Goal: Transaction & Acquisition: Purchase product/service

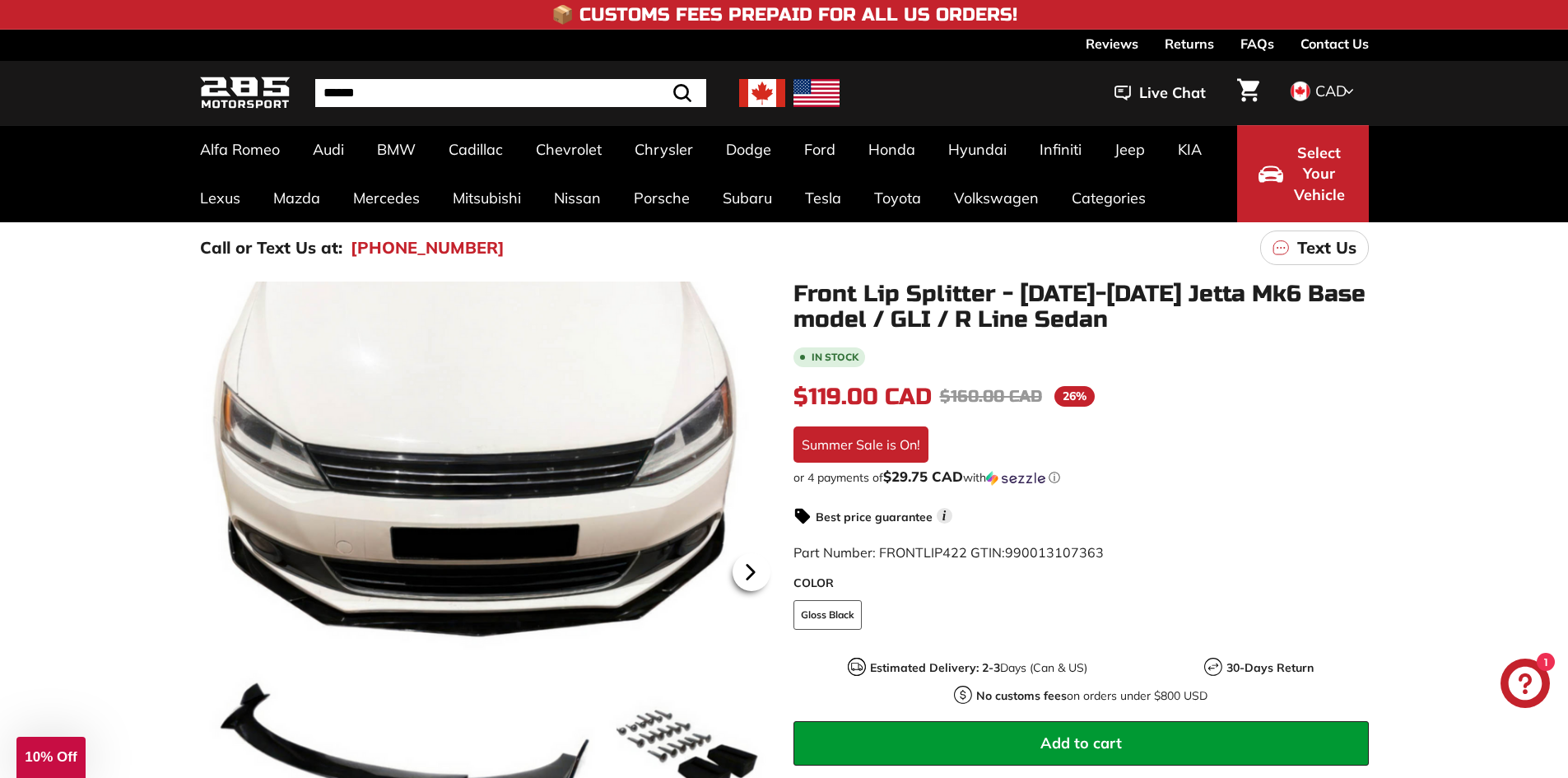
click at [755, 576] on icon at bounding box center [750, 571] width 38 height 38
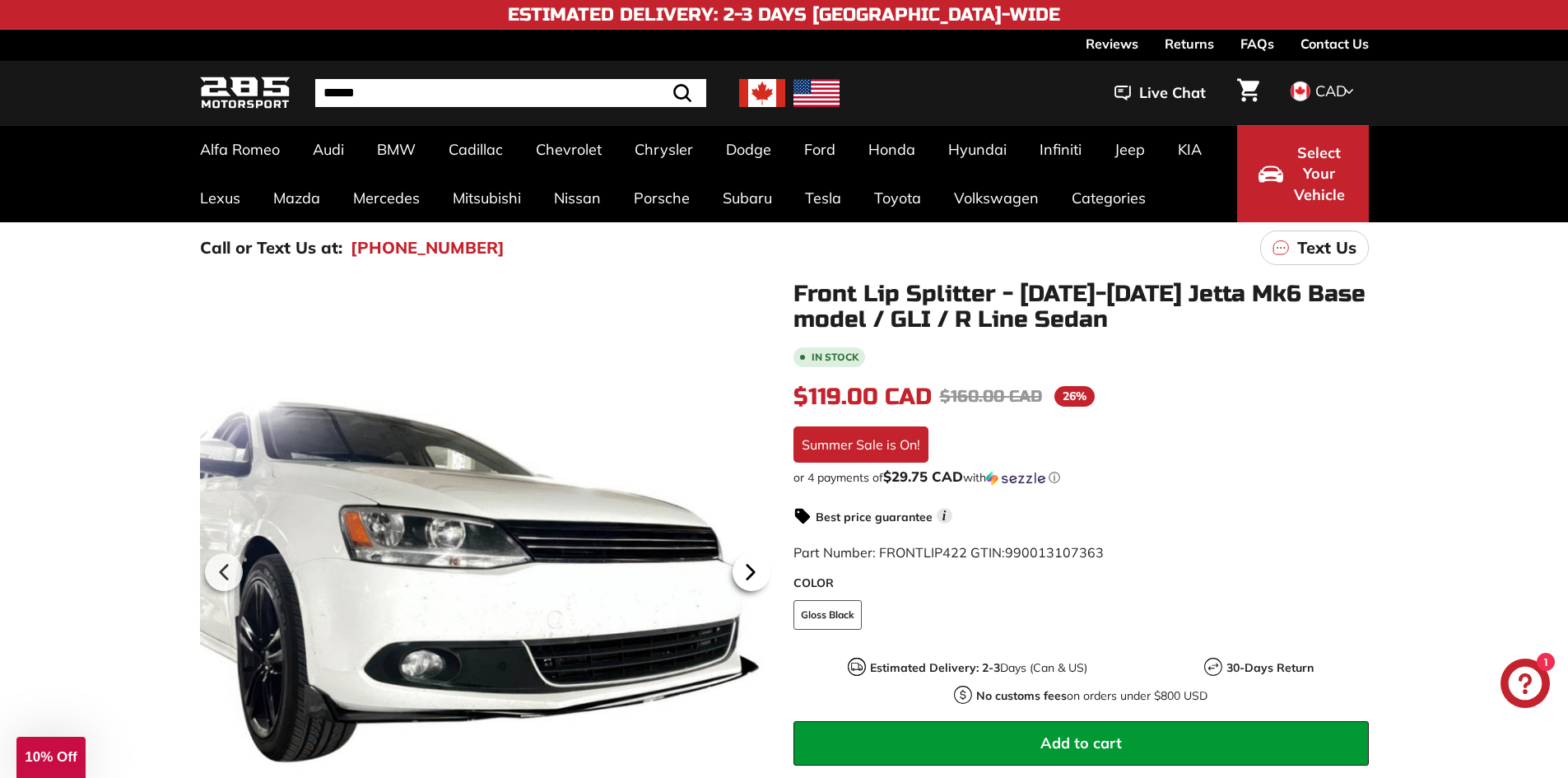
click at [753, 577] on icon at bounding box center [750, 571] width 38 height 38
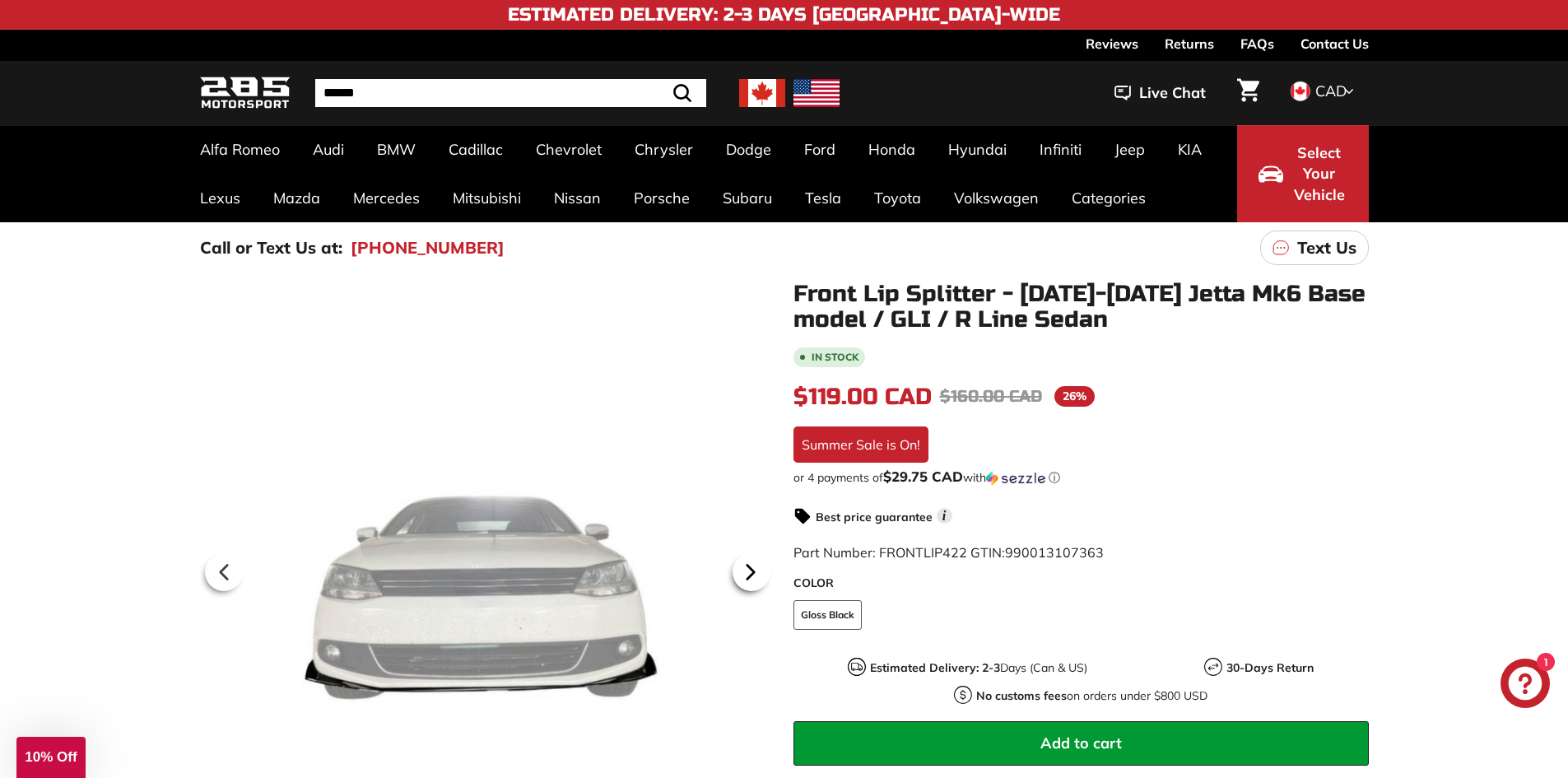
click at [753, 577] on icon at bounding box center [750, 571] width 38 height 38
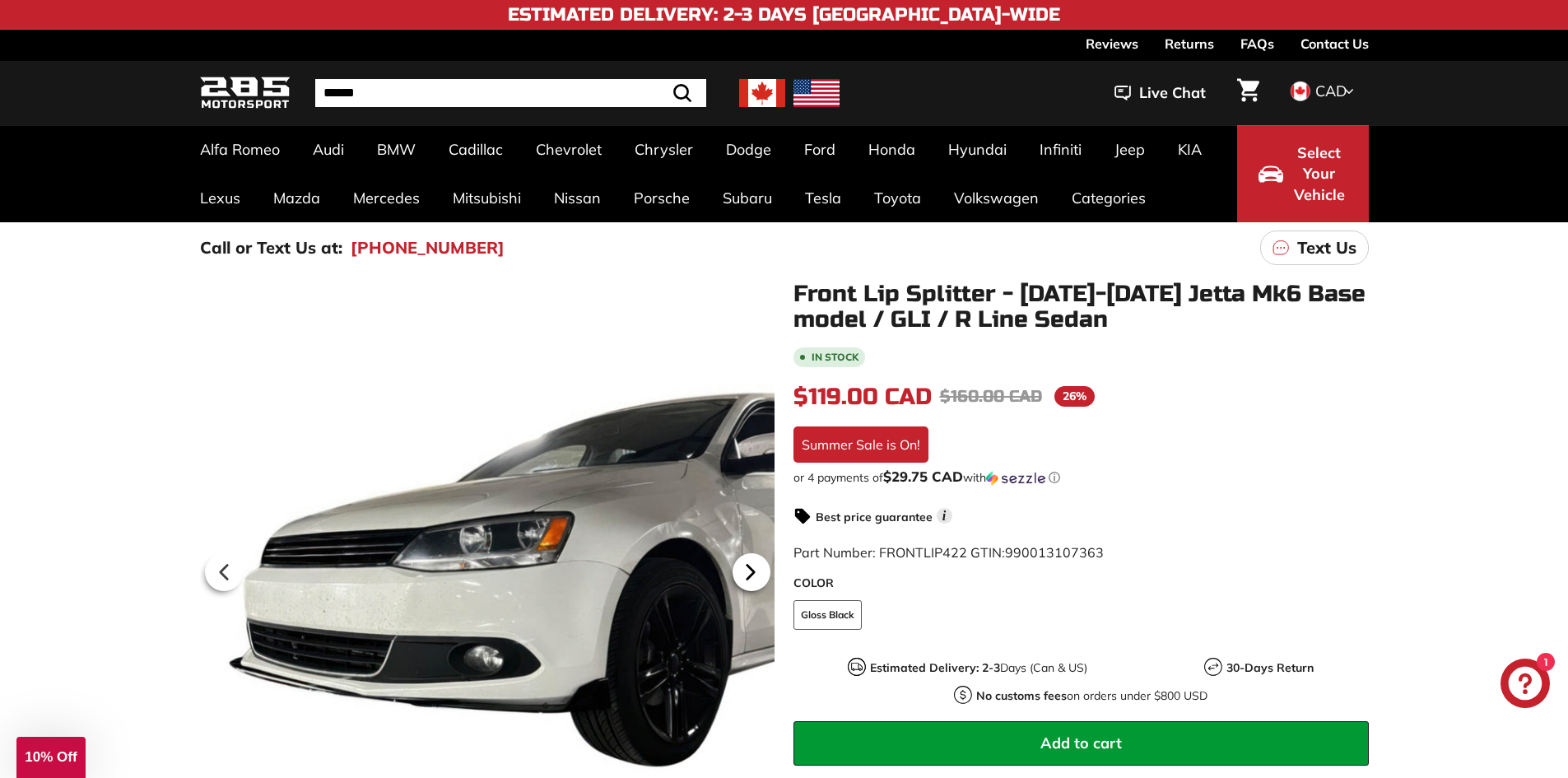
click at [753, 577] on icon at bounding box center [750, 571] width 38 height 38
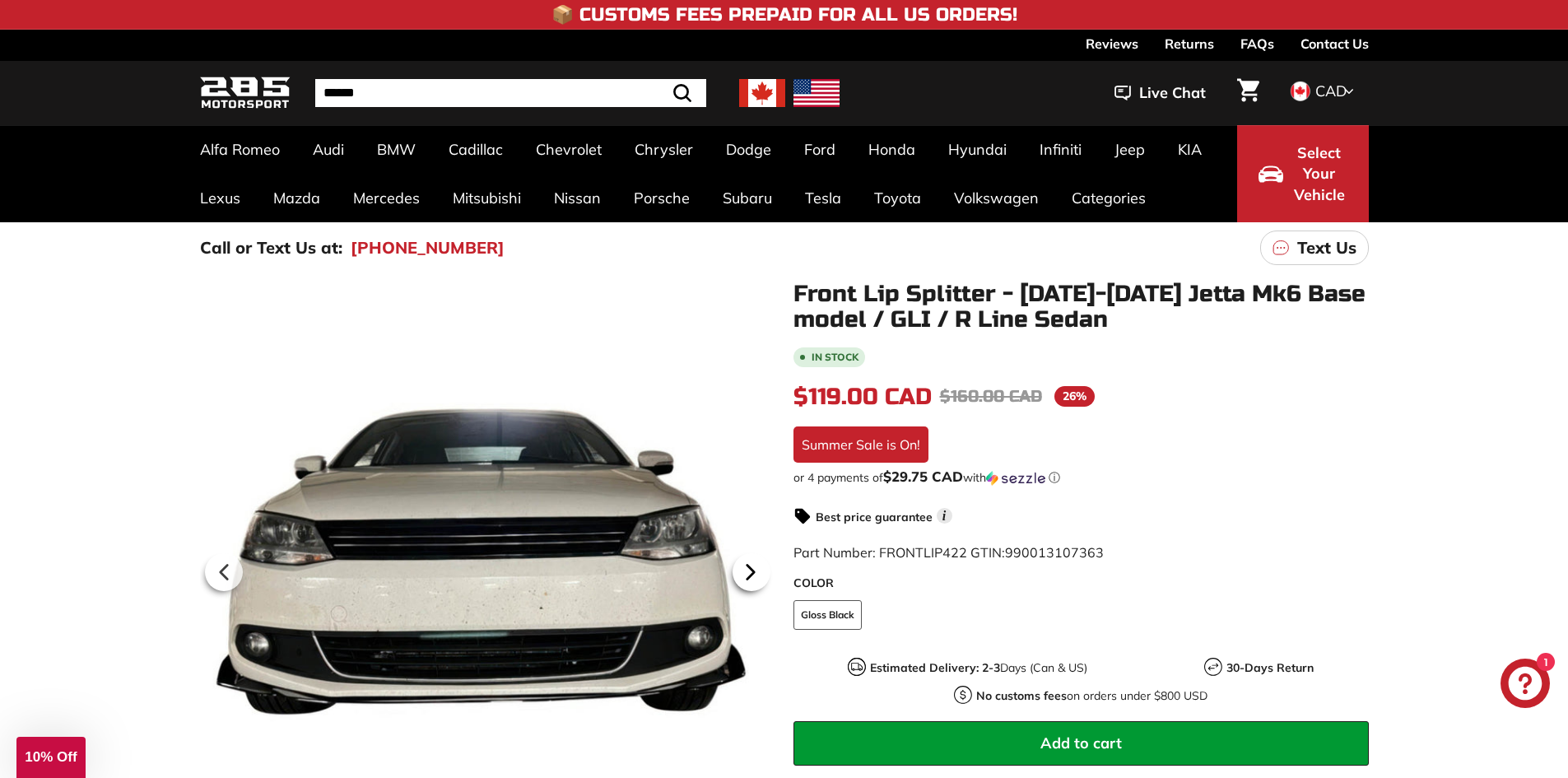
click at [753, 577] on icon at bounding box center [750, 571] width 38 height 38
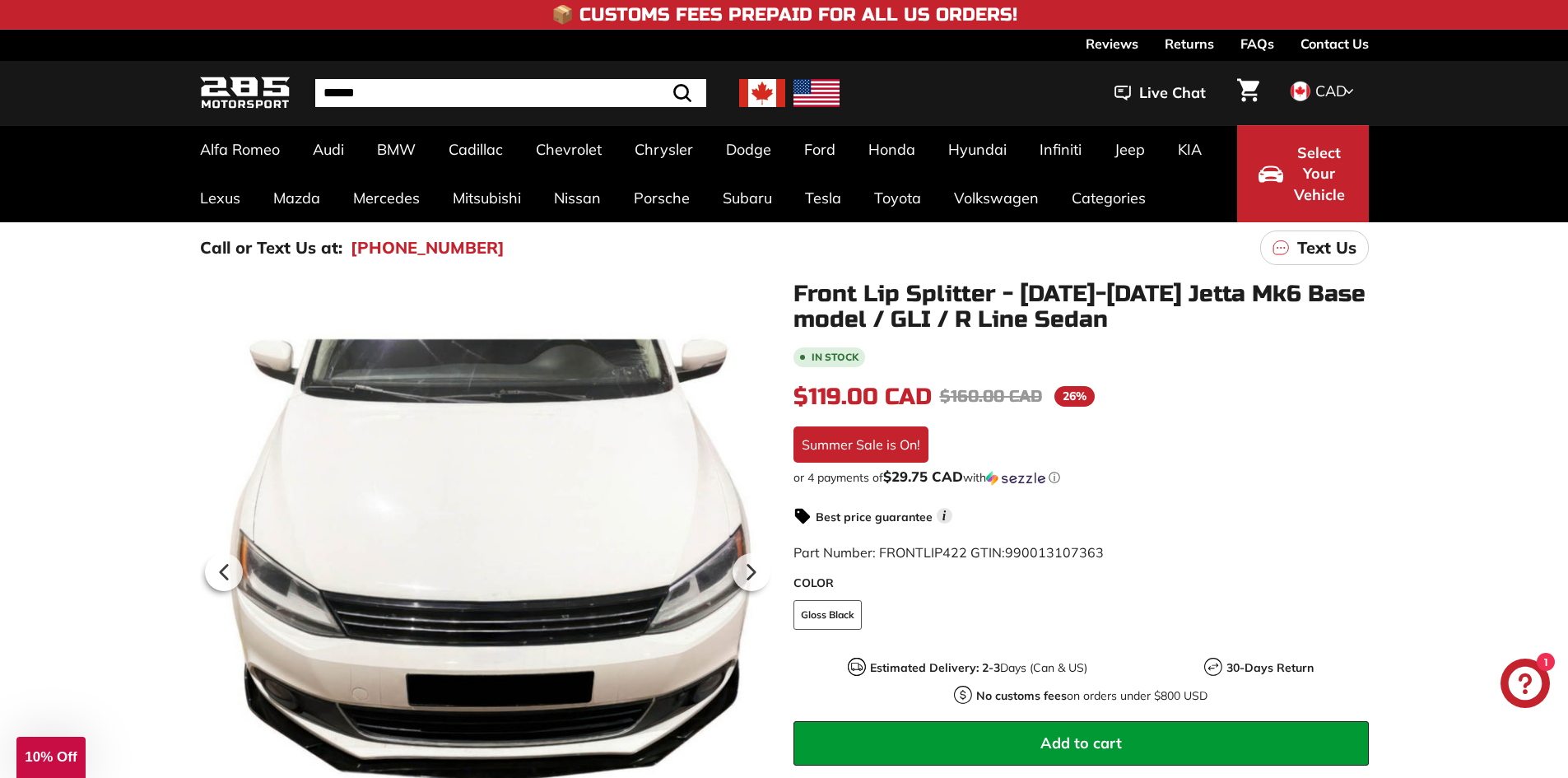
scroll to position [247, 0]
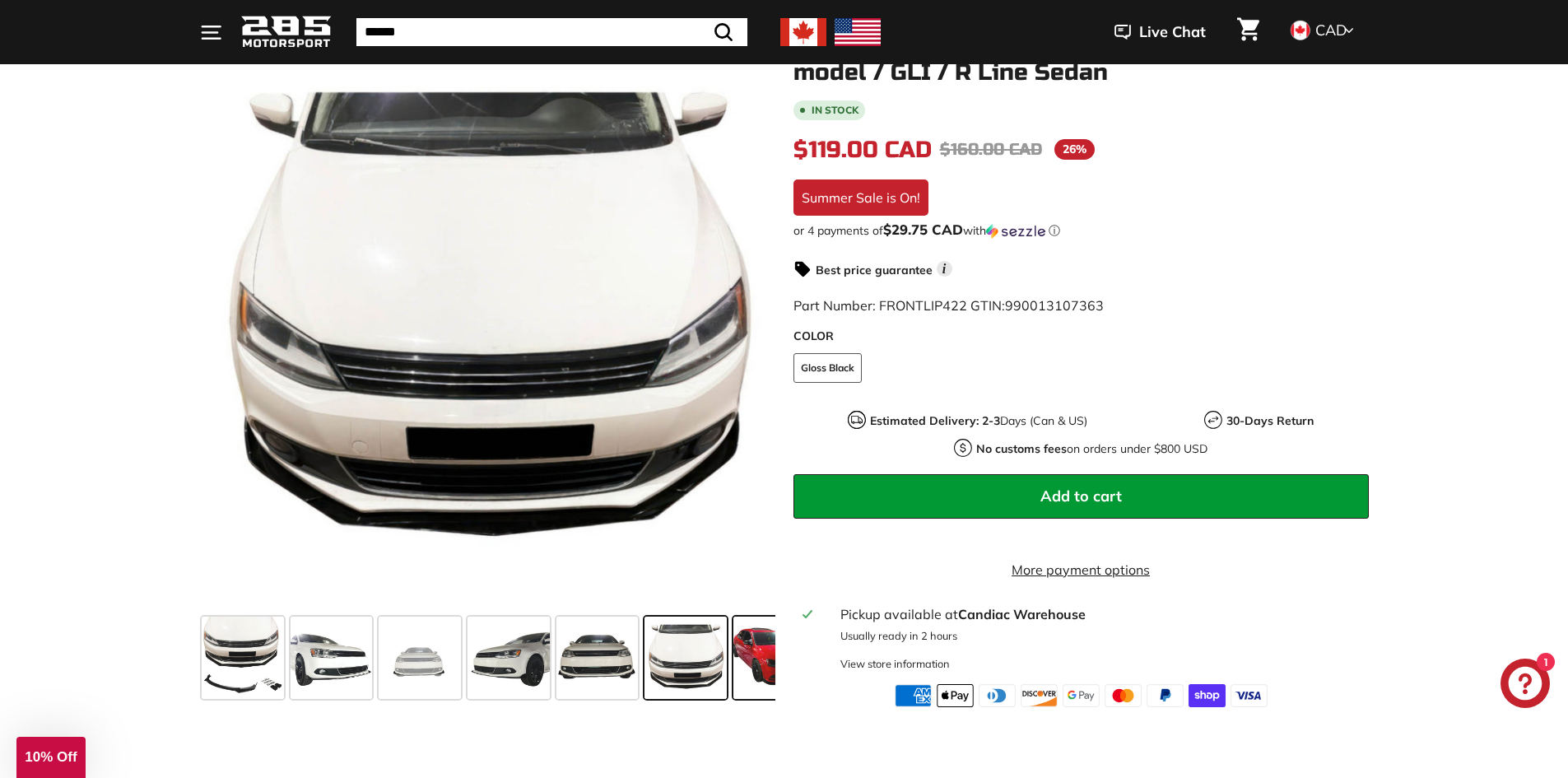
click at [758, 659] on span at bounding box center [774, 657] width 82 height 82
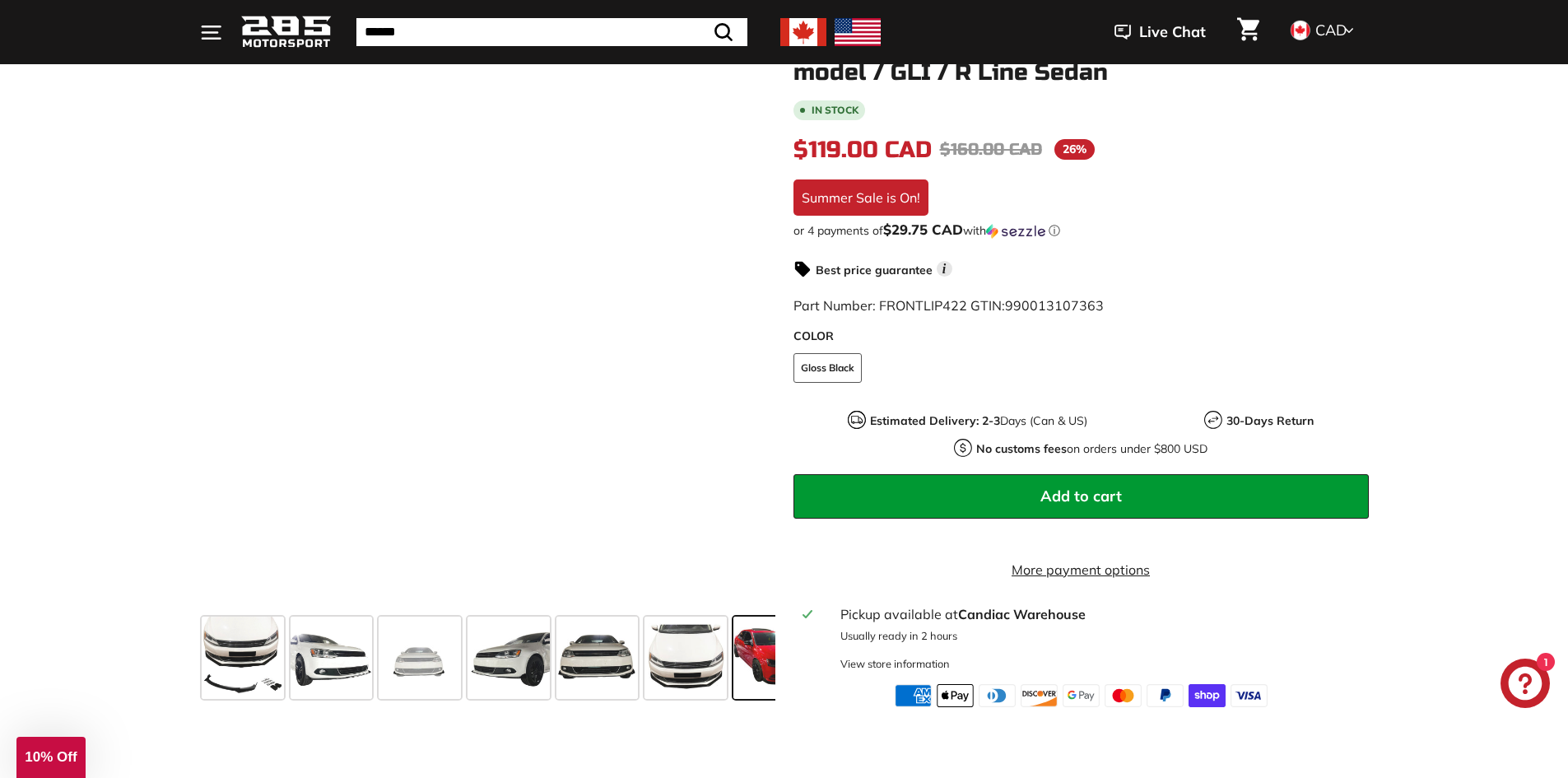
scroll to position [0, 133]
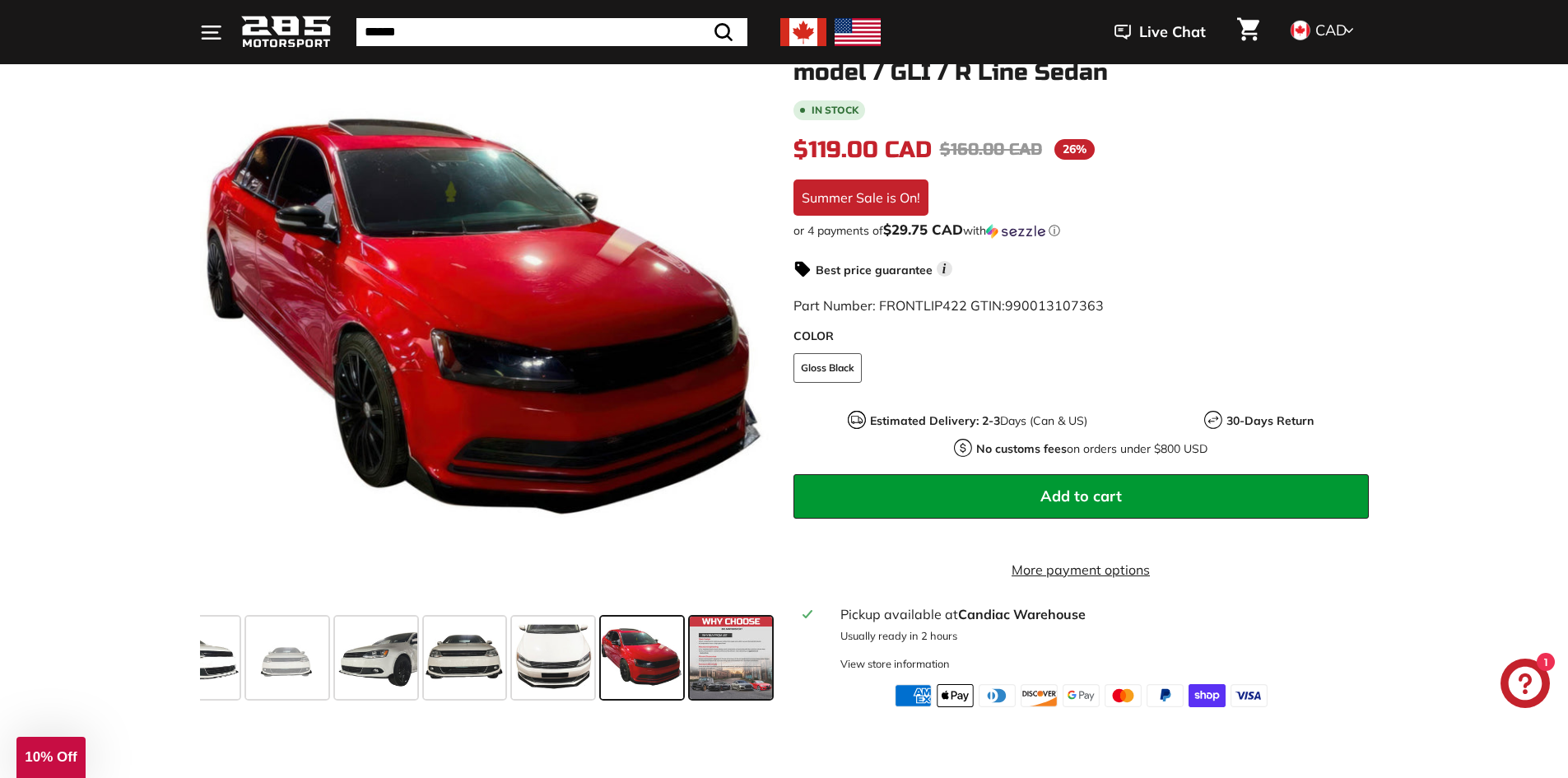
click at [736, 630] on span at bounding box center [730, 657] width 82 height 82
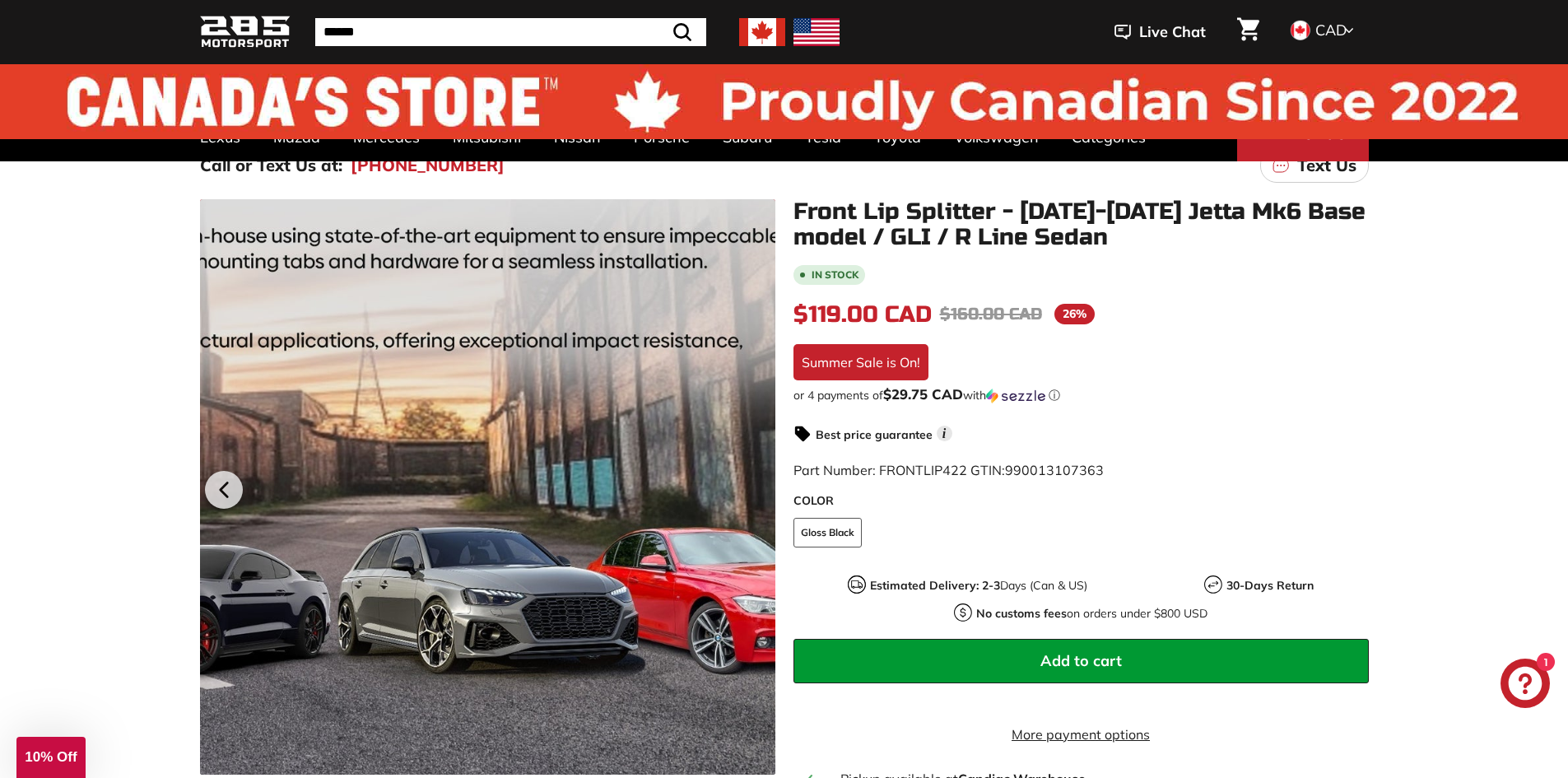
scroll to position [0, 0]
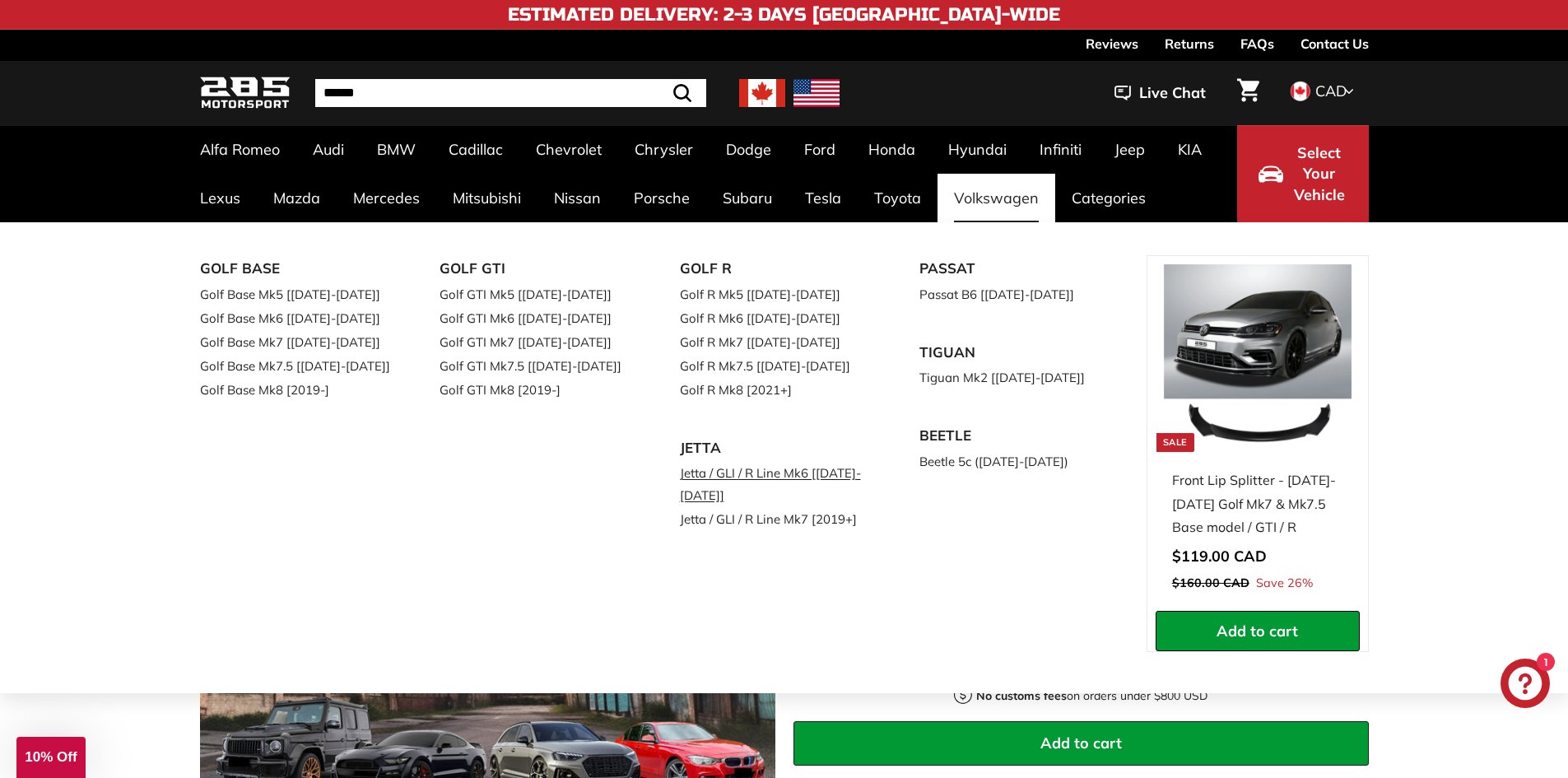
click at [796, 474] on link "Jetta / GLI / R Line Mk6 [[DATE]-[DATE]]" at bounding box center [776, 484] width 194 height 46
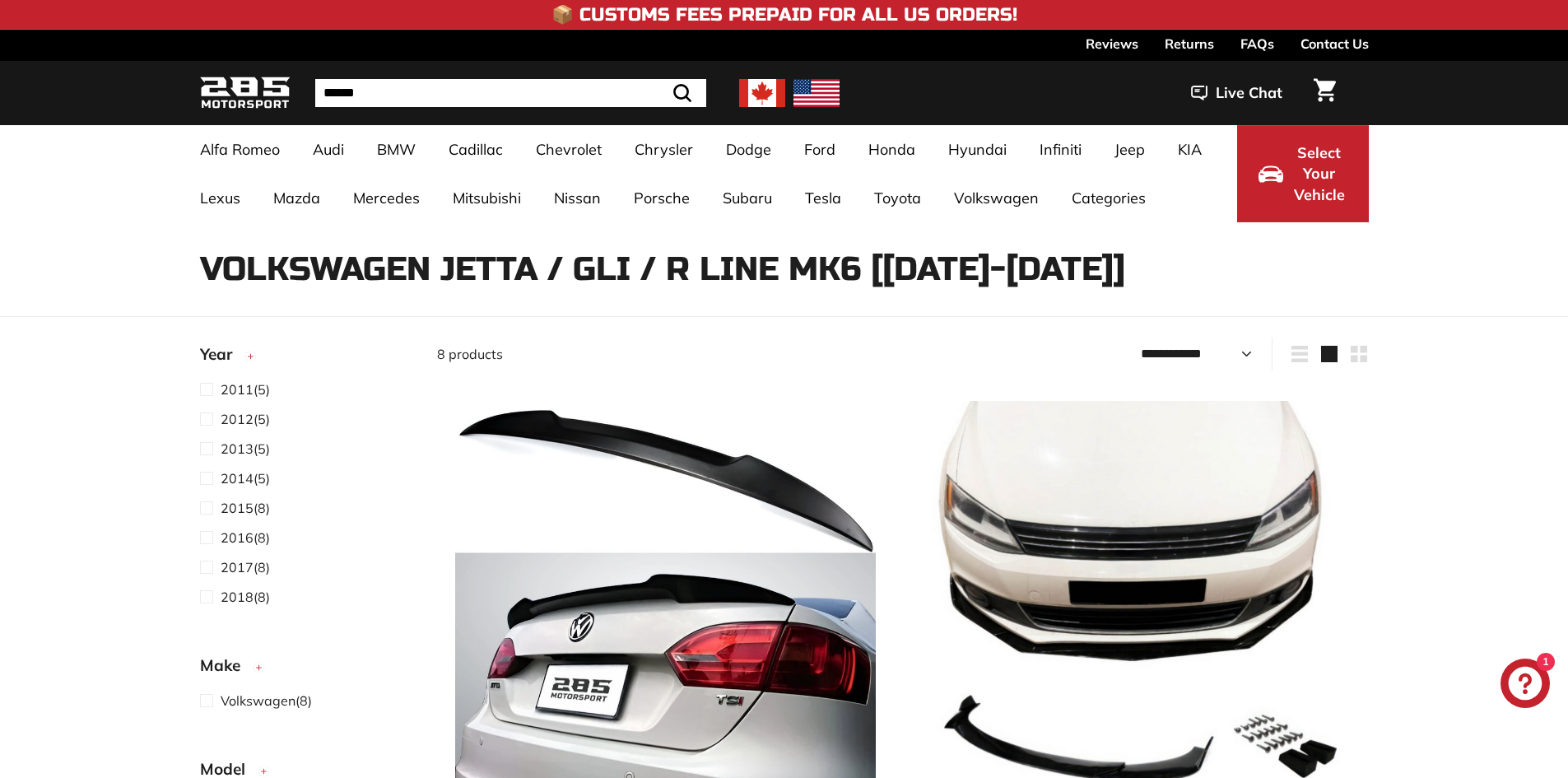
select select "**********"
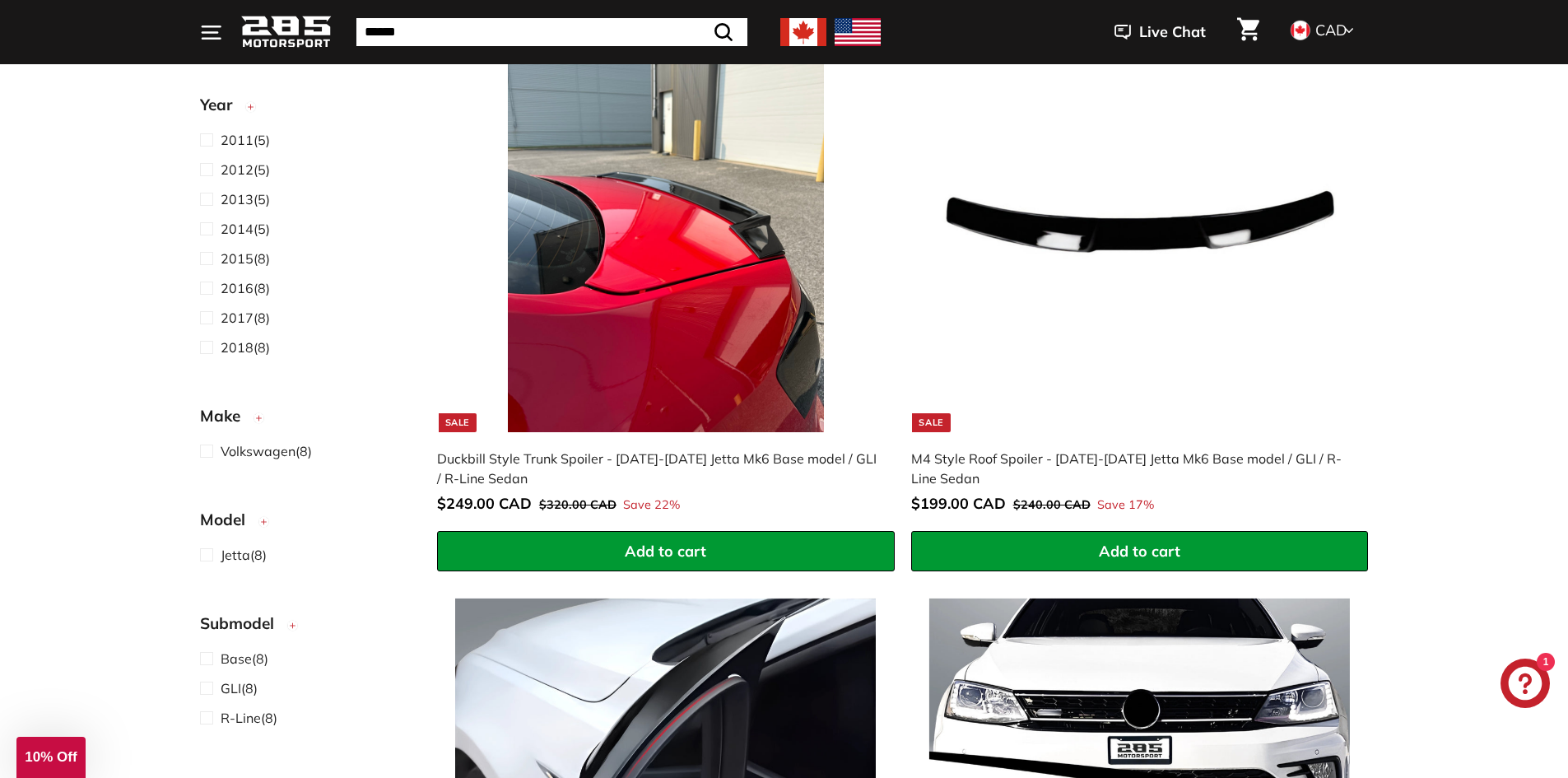
scroll to position [1399, 0]
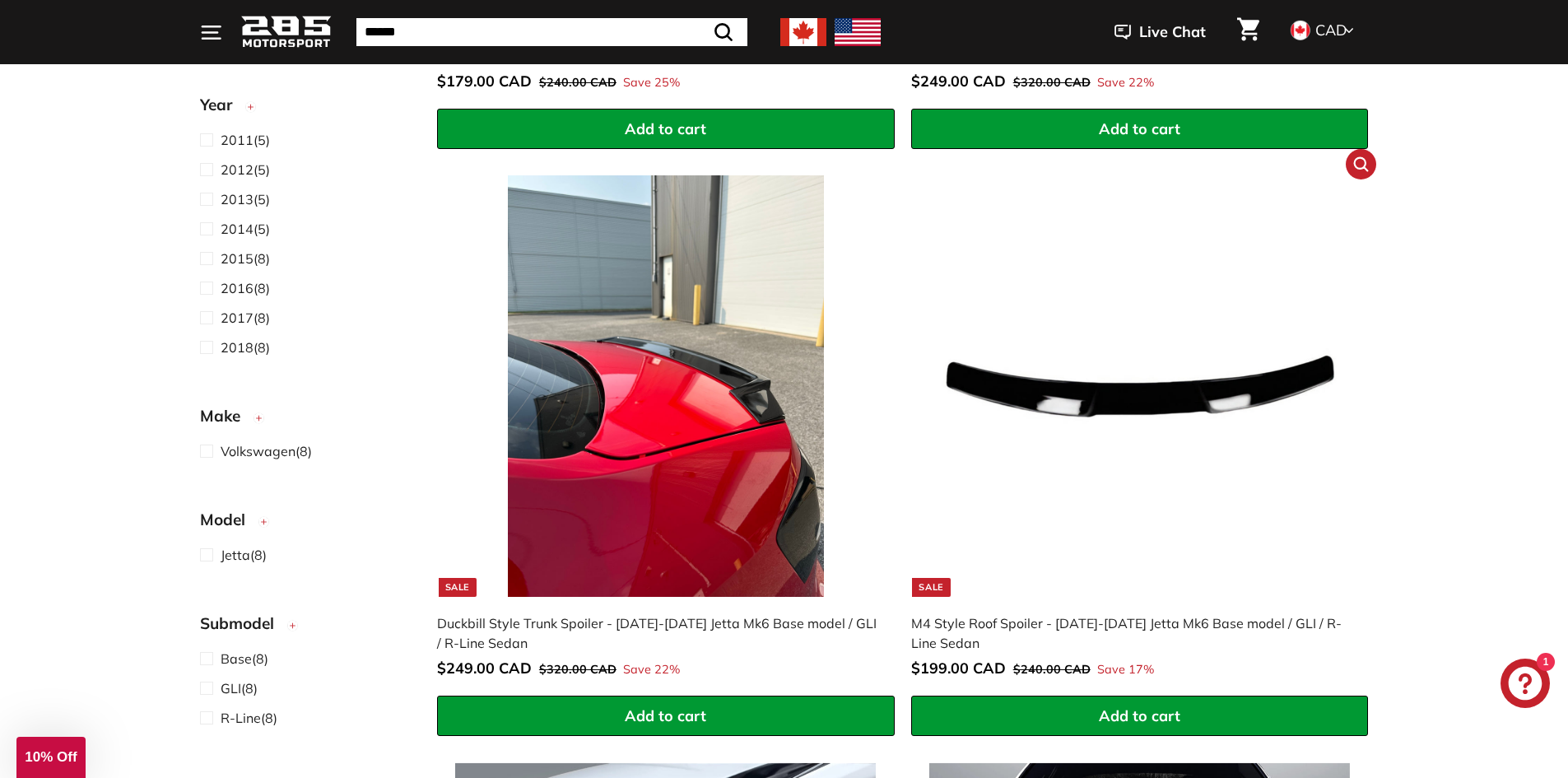
click at [1186, 482] on img at bounding box center [1139, 385] width 421 height 421
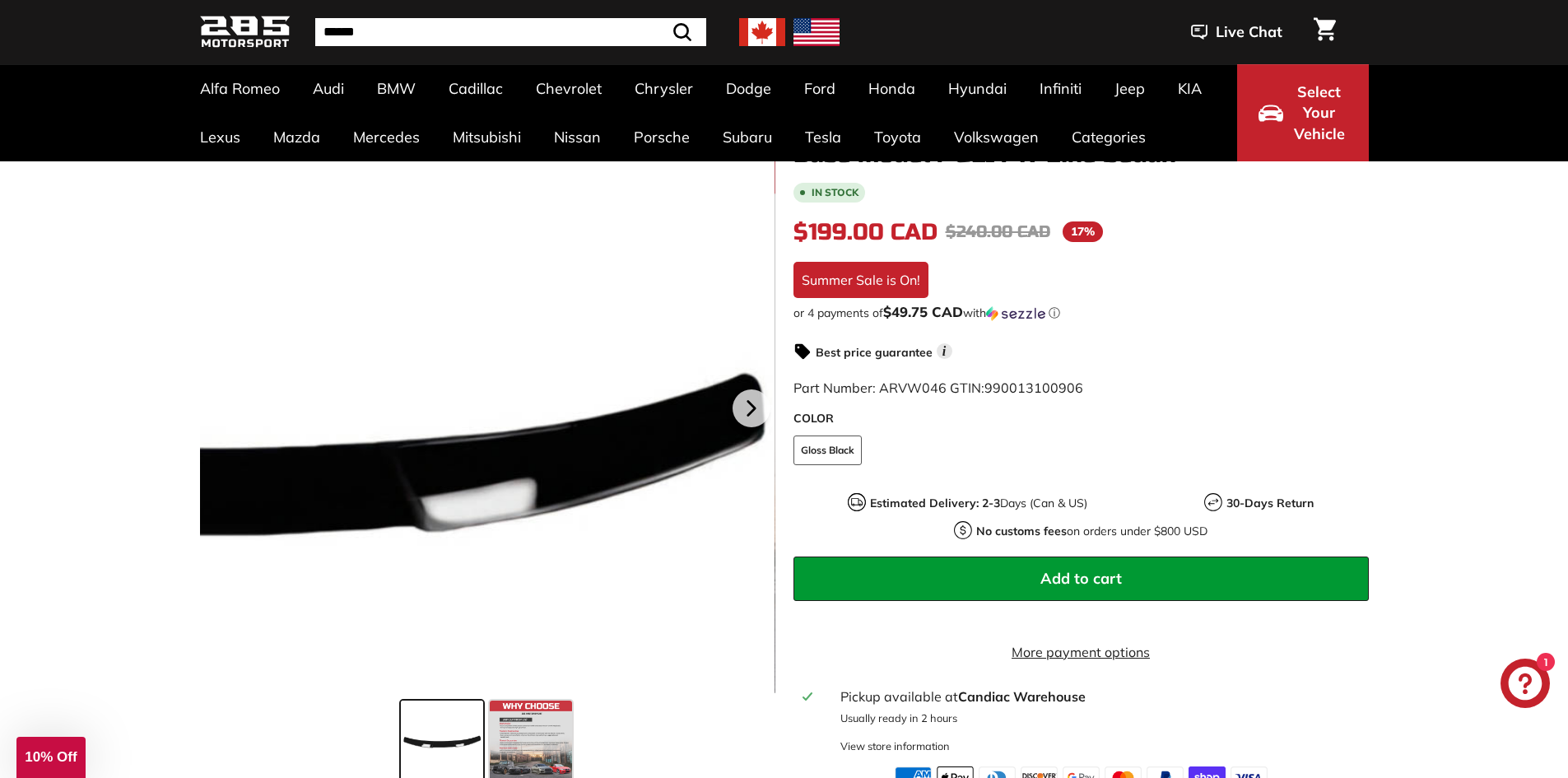
scroll to position [247, 0]
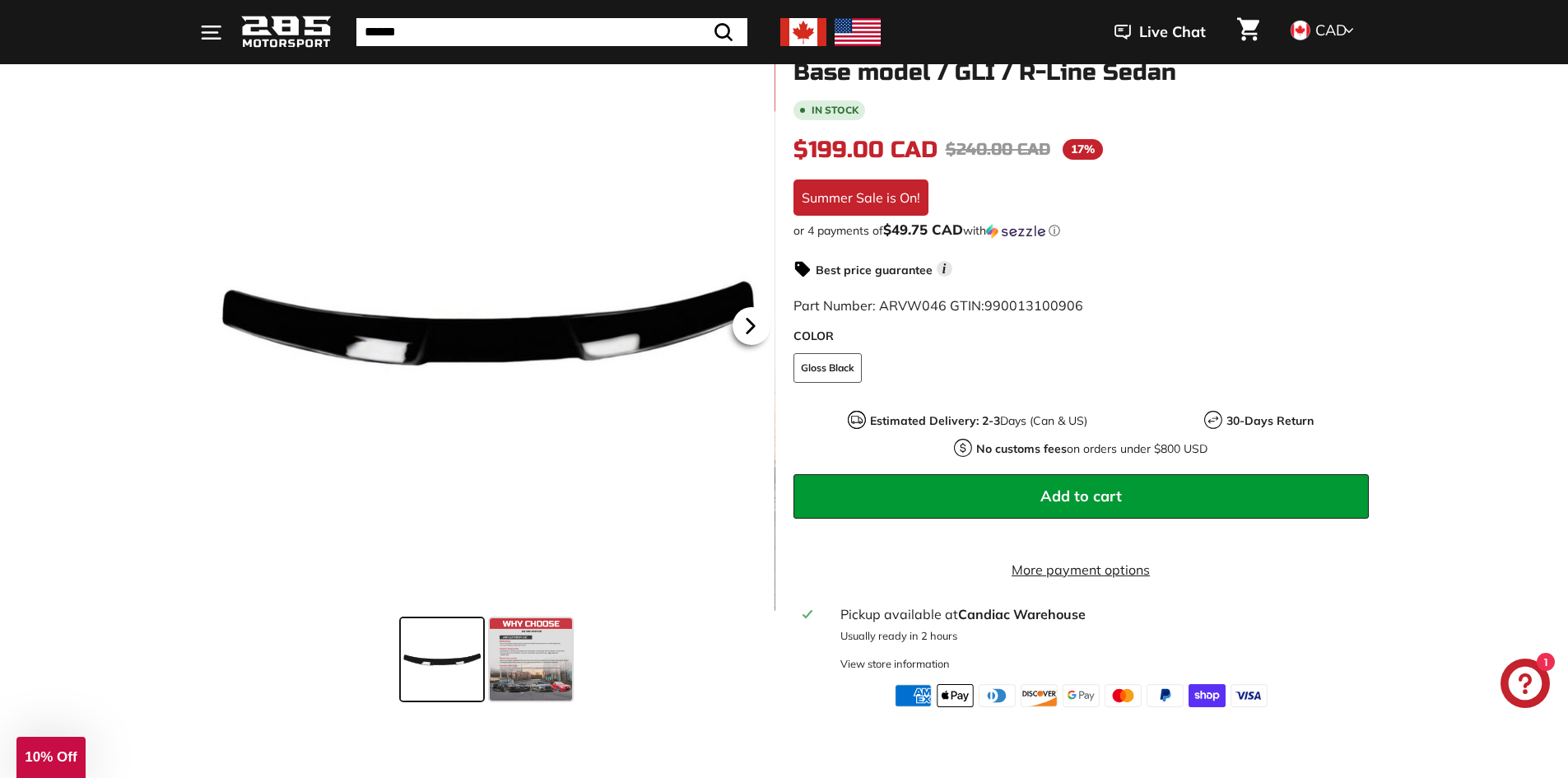
click at [743, 328] on icon at bounding box center [750, 326] width 38 height 38
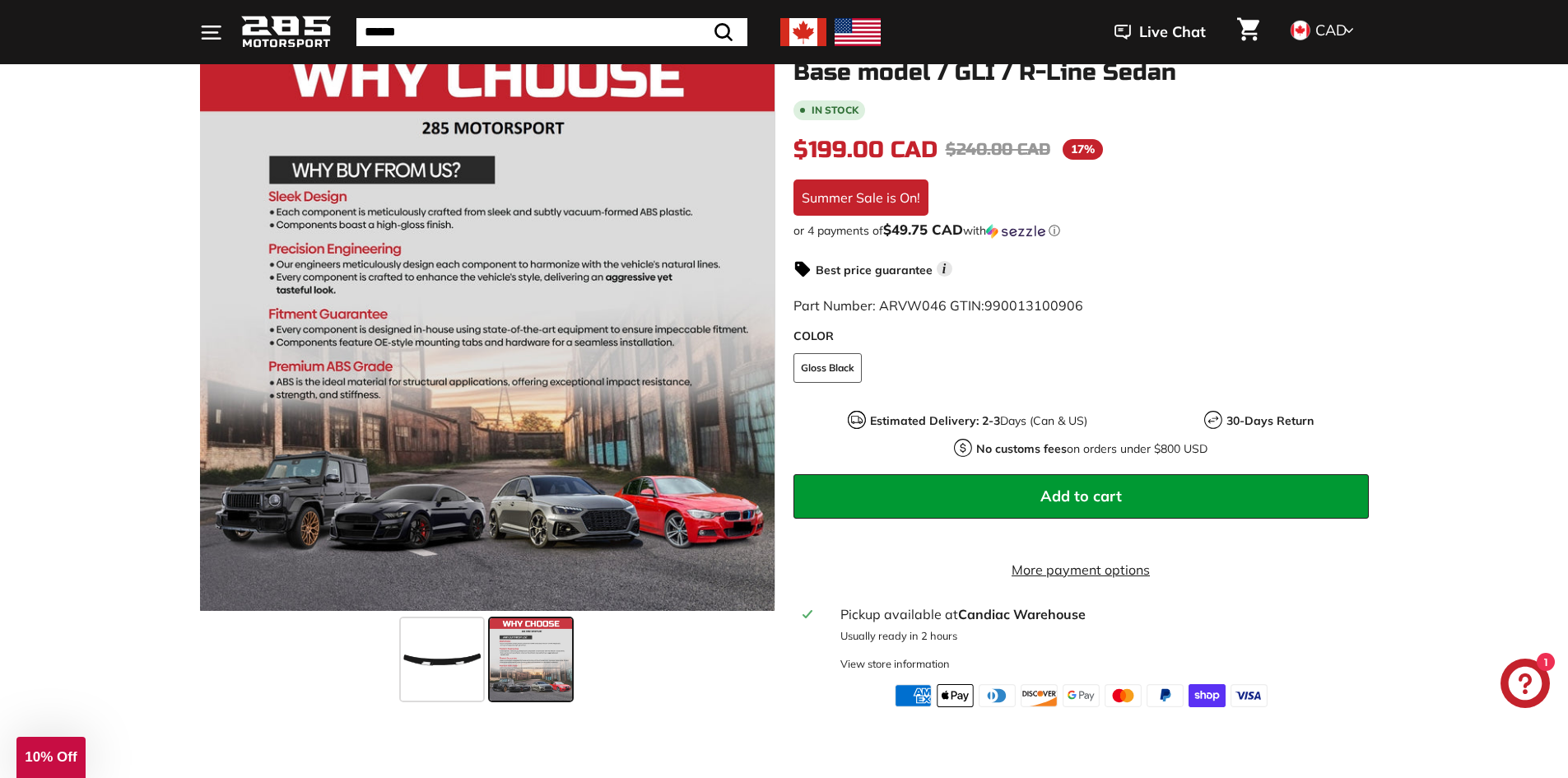
scroll to position [82, 0]
